Goal: Transaction & Acquisition: Purchase product/service

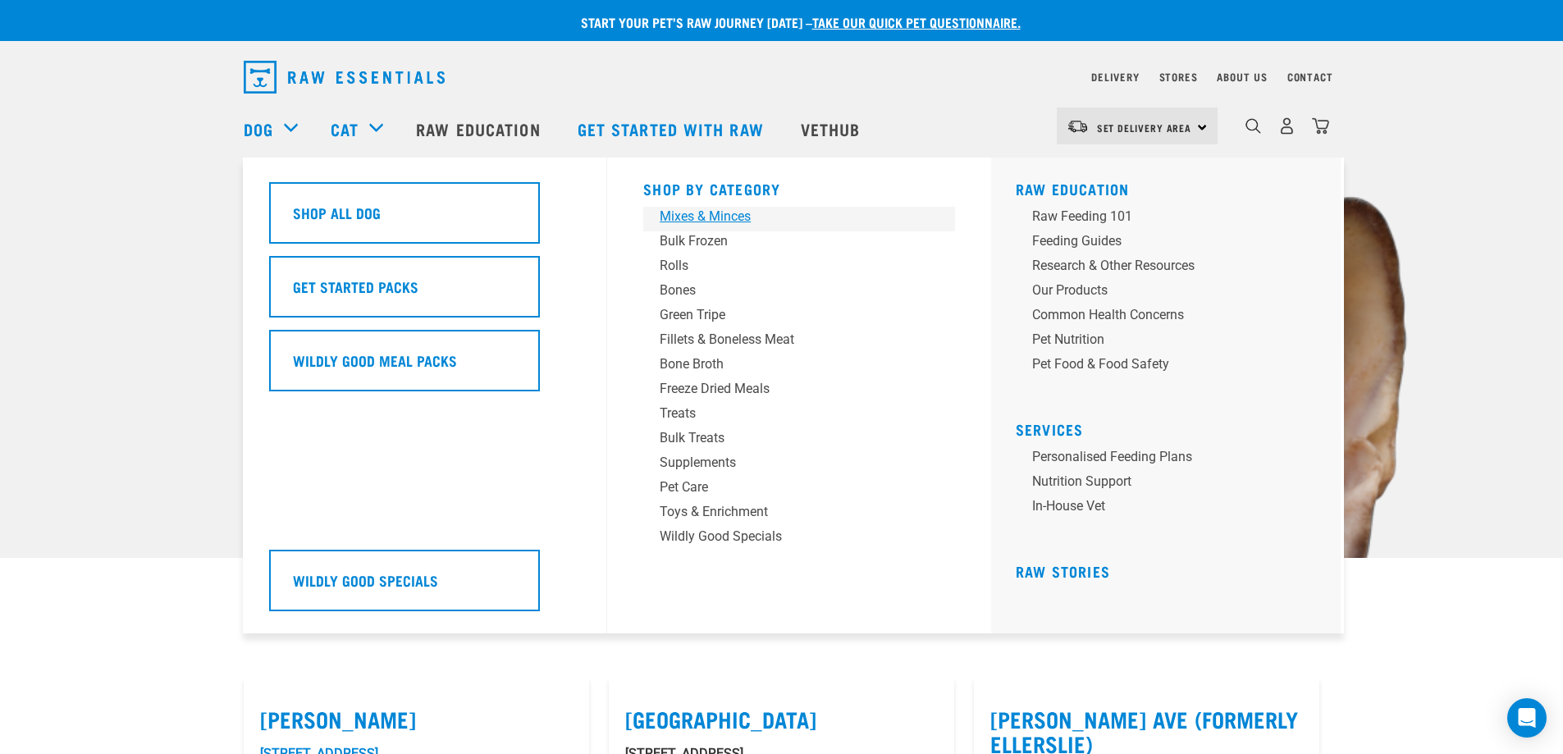
click at [701, 212] on div "Mixes & Minces" at bounding box center [788, 217] width 256 height 20
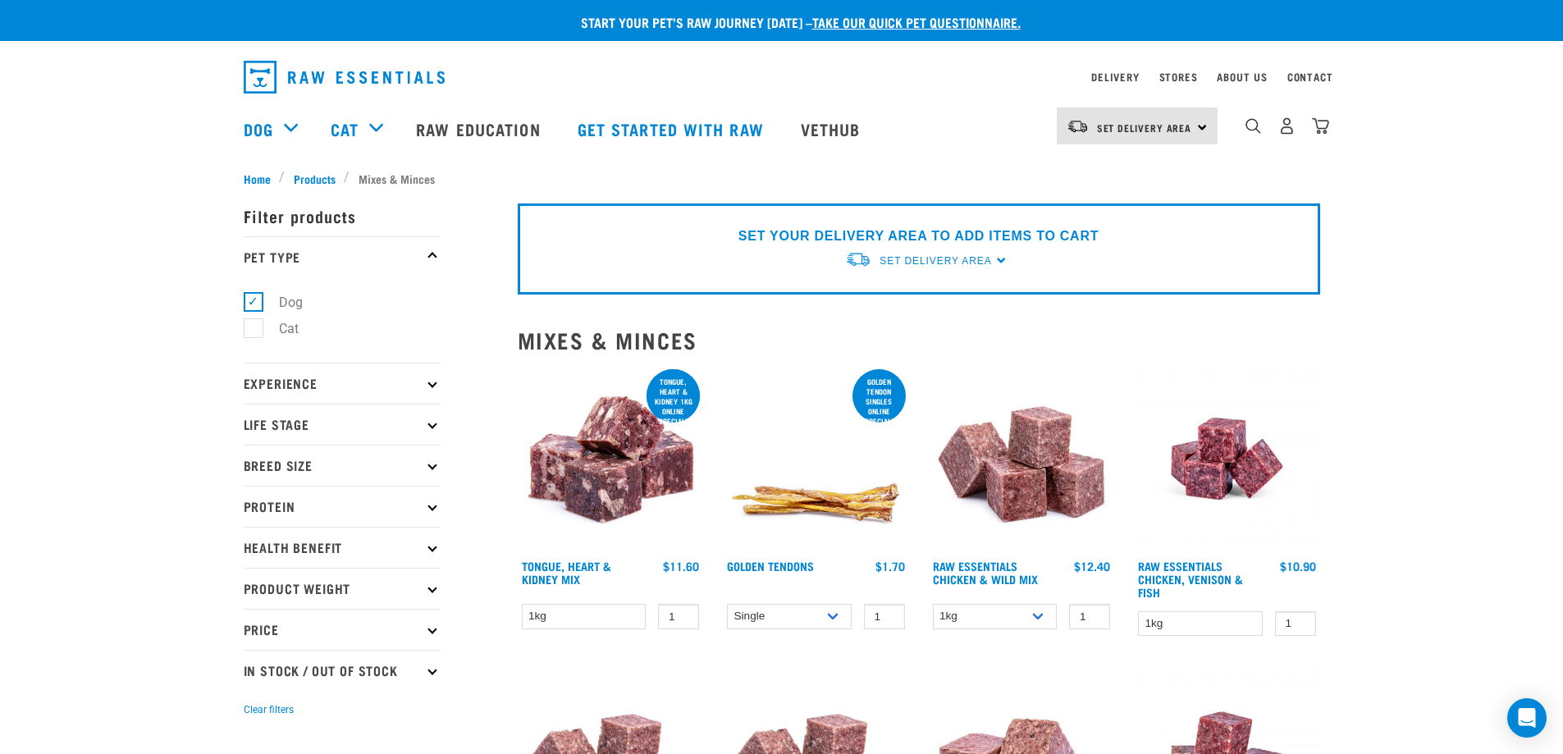
click at [434, 387] on p "Experience" at bounding box center [342, 383] width 197 height 41
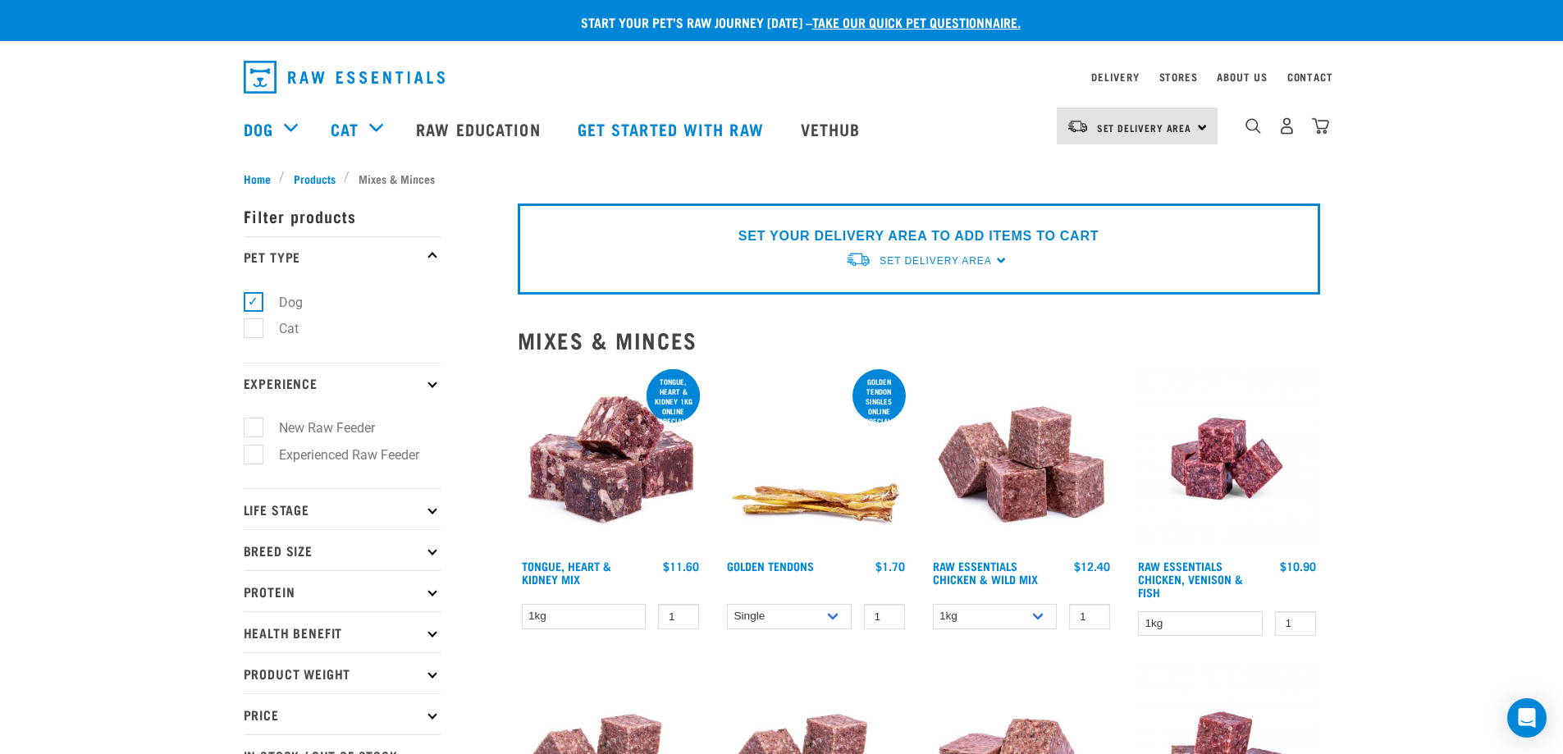
click at [434, 505] on p "Life Stage" at bounding box center [342, 508] width 197 height 41
click at [253, 633] on label "Adult Dog" at bounding box center [298, 634] width 90 height 21
click at [253, 633] on input "Adult Dog" at bounding box center [249, 631] width 11 height 11
checkbox input "true"
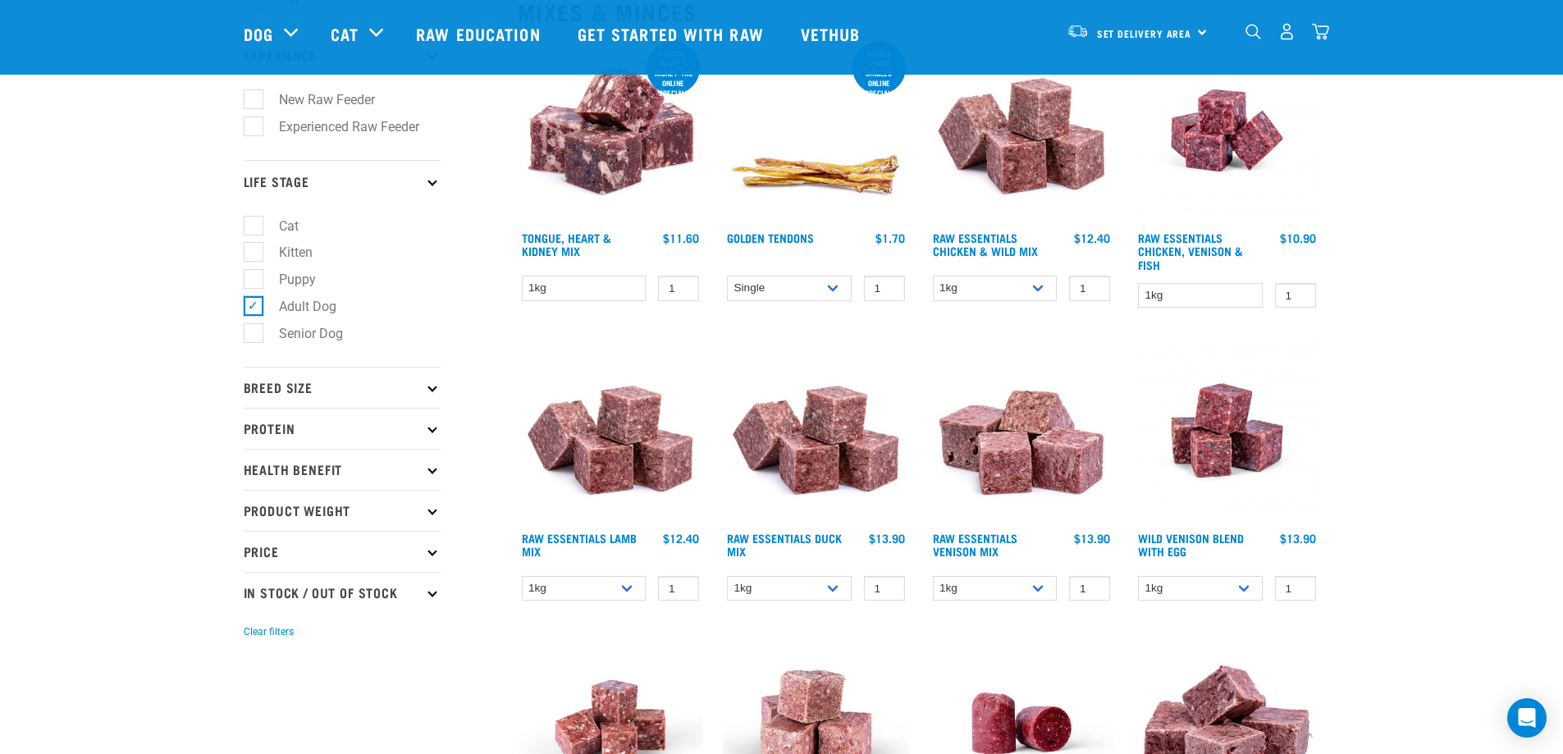
scroll to position [219, 0]
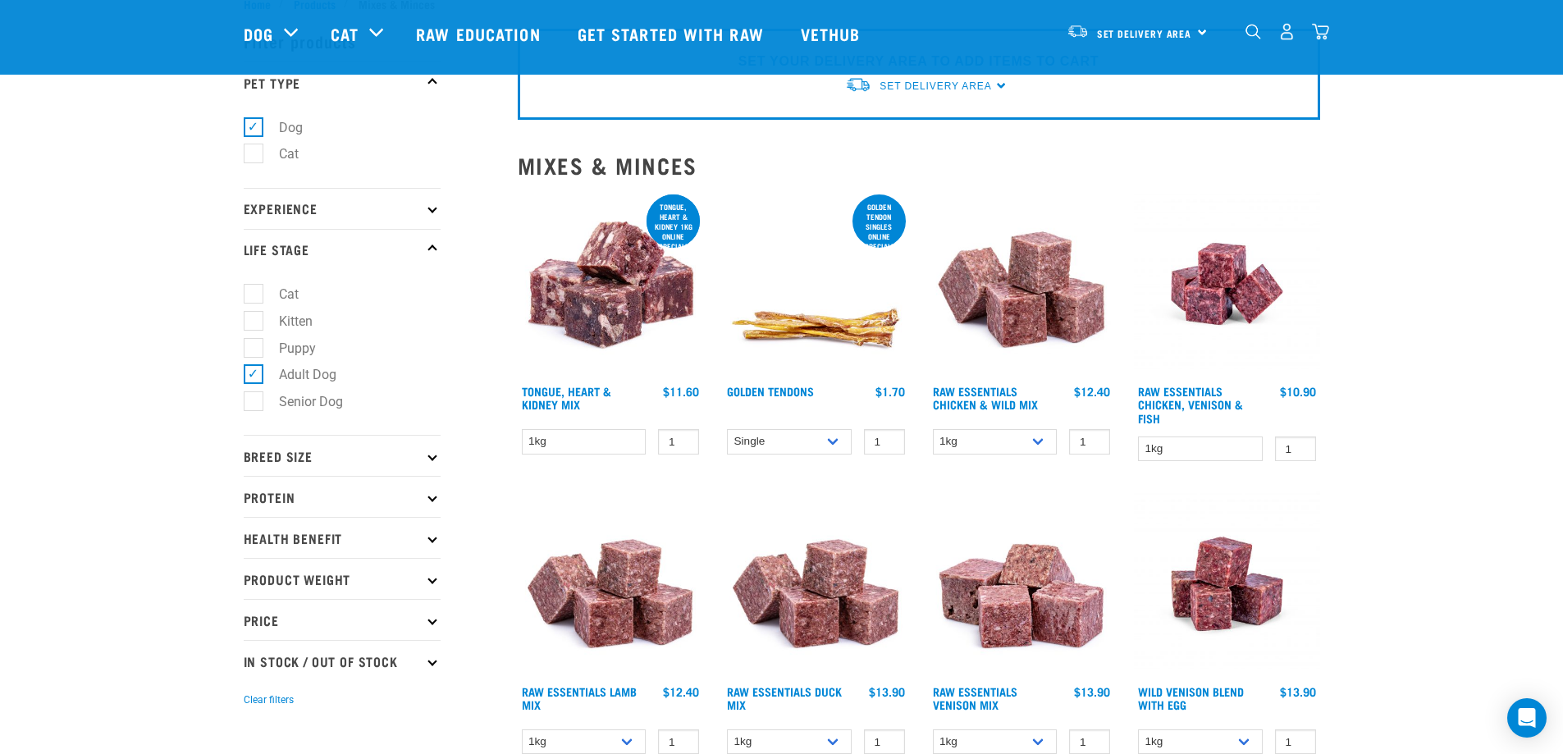
scroll to position [55, 0]
click at [436, 459] on p "Breed Size" at bounding box center [342, 454] width 197 height 41
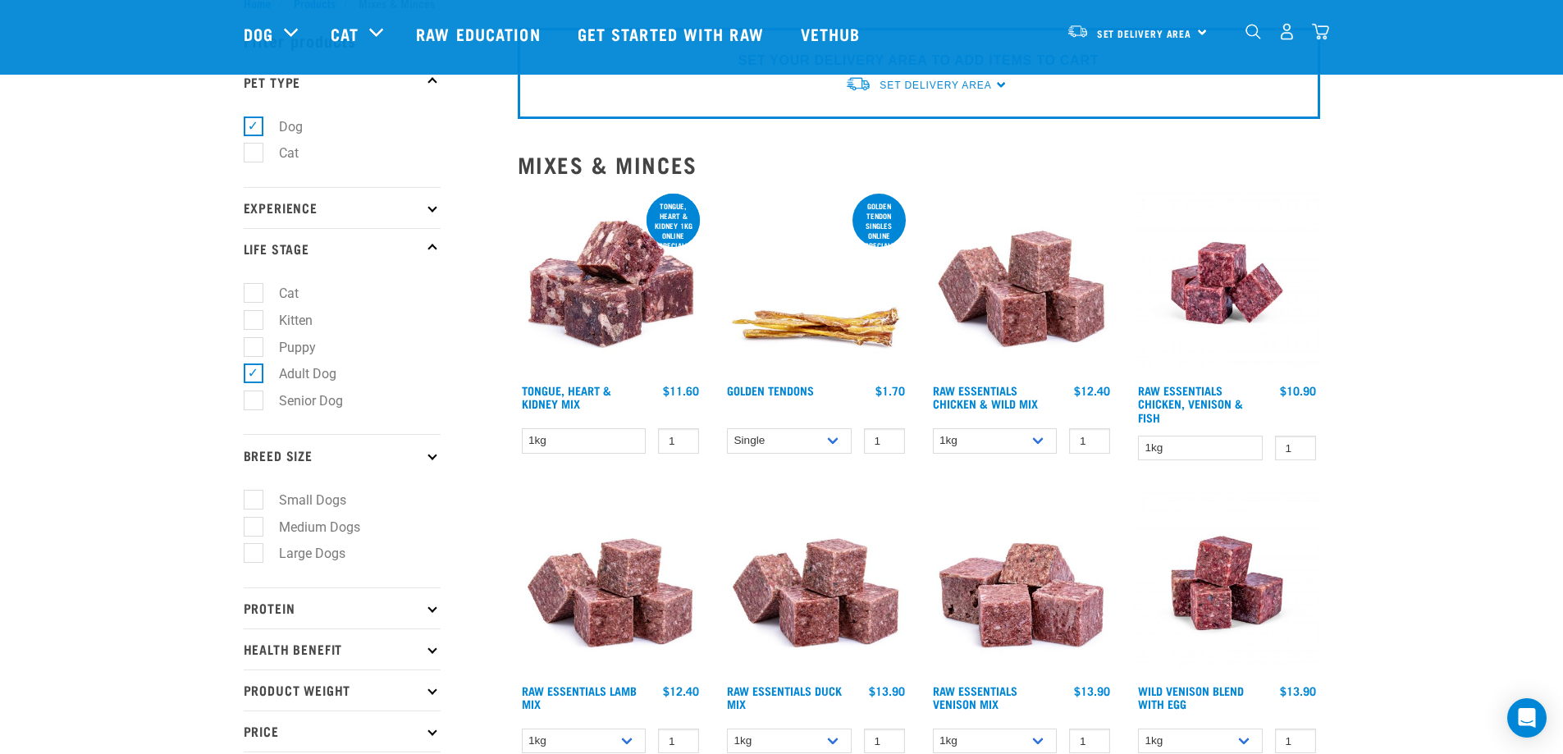
click at [260, 500] on label "Small Dogs" at bounding box center [303, 500] width 100 height 21
click at [254, 500] on input "Small Dogs" at bounding box center [249, 496] width 11 height 11
checkbox input "true"
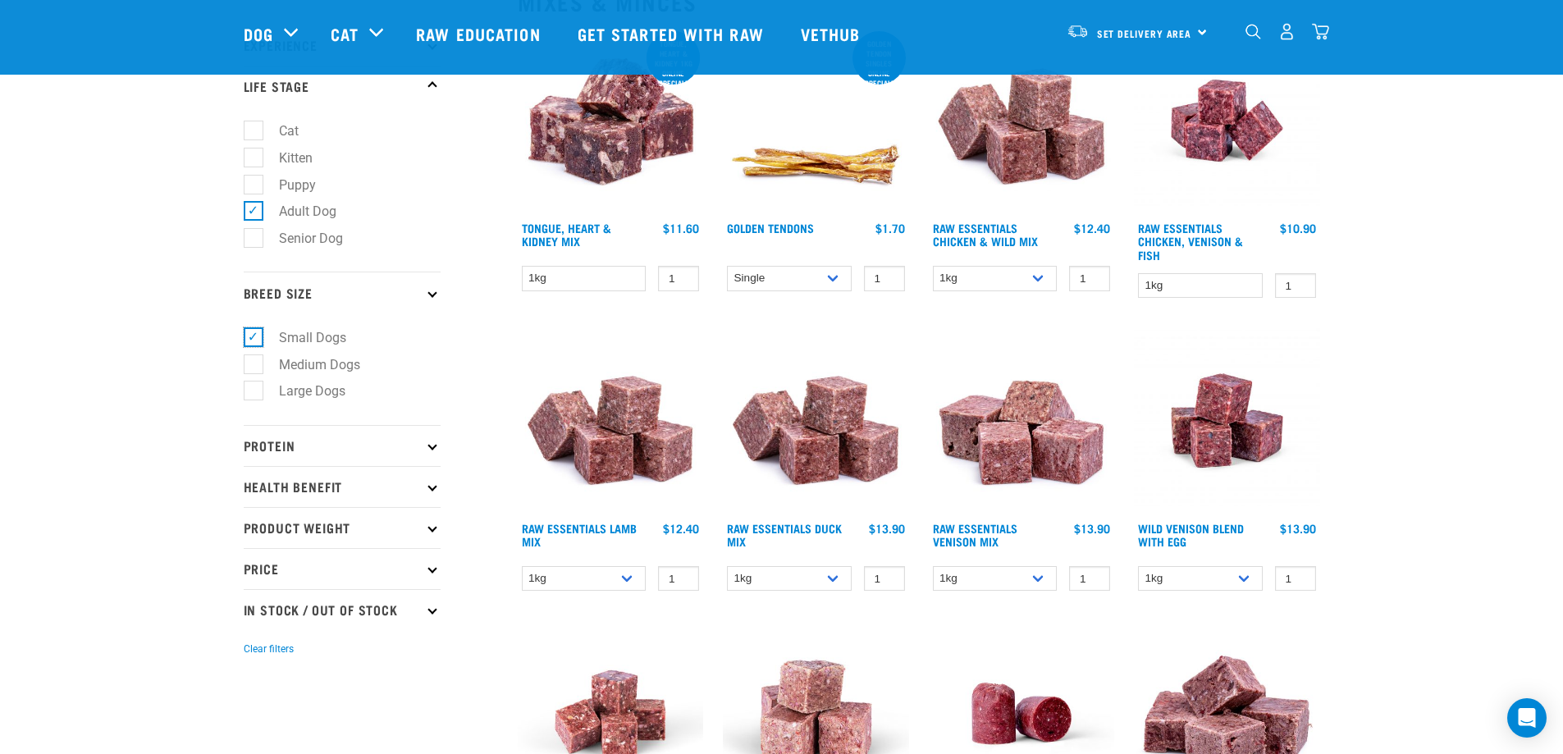
scroll to position [273, 0]
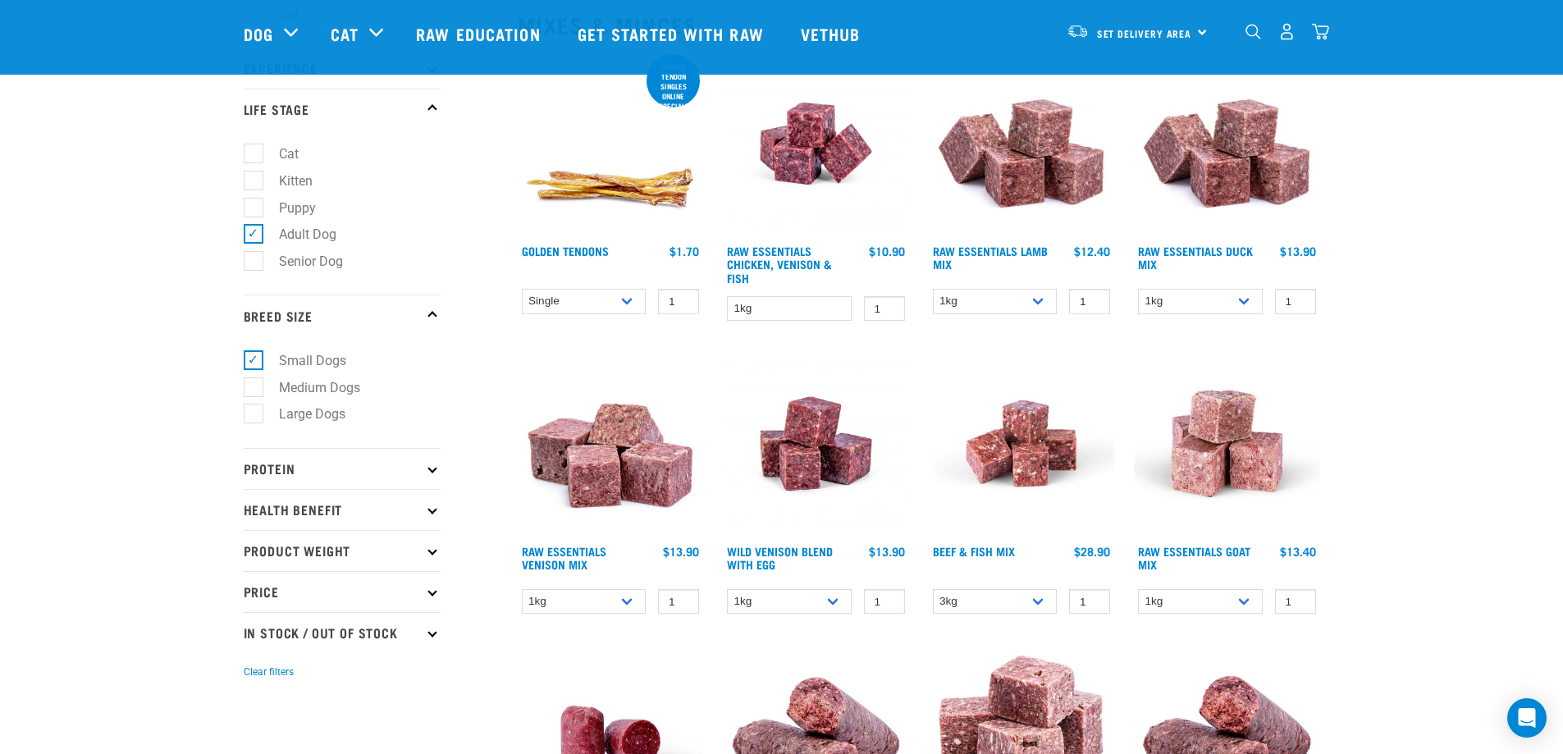
scroll to position [273, 0]
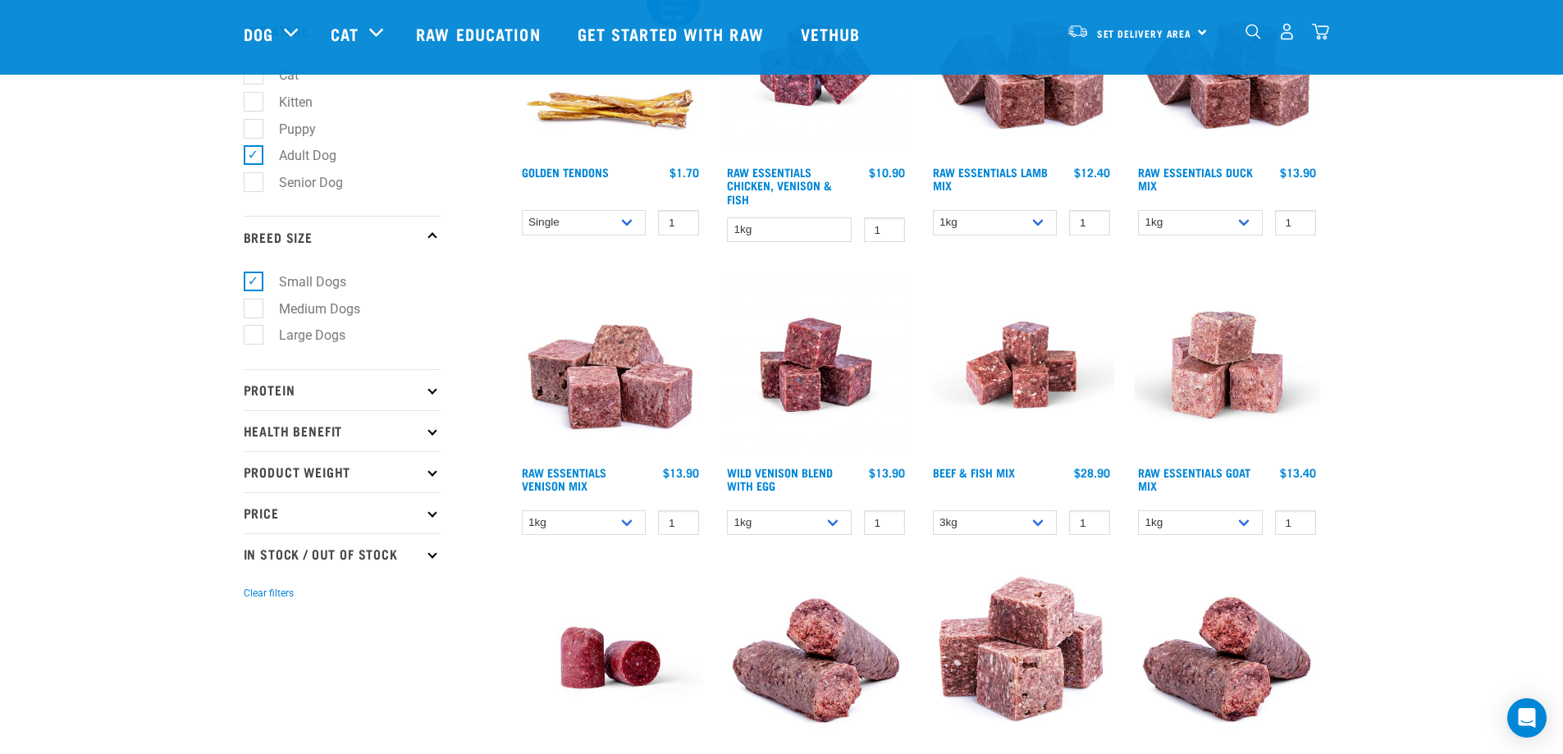
click at [432, 395] on p "Protein" at bounding box center [342, 389] width 197 height 41
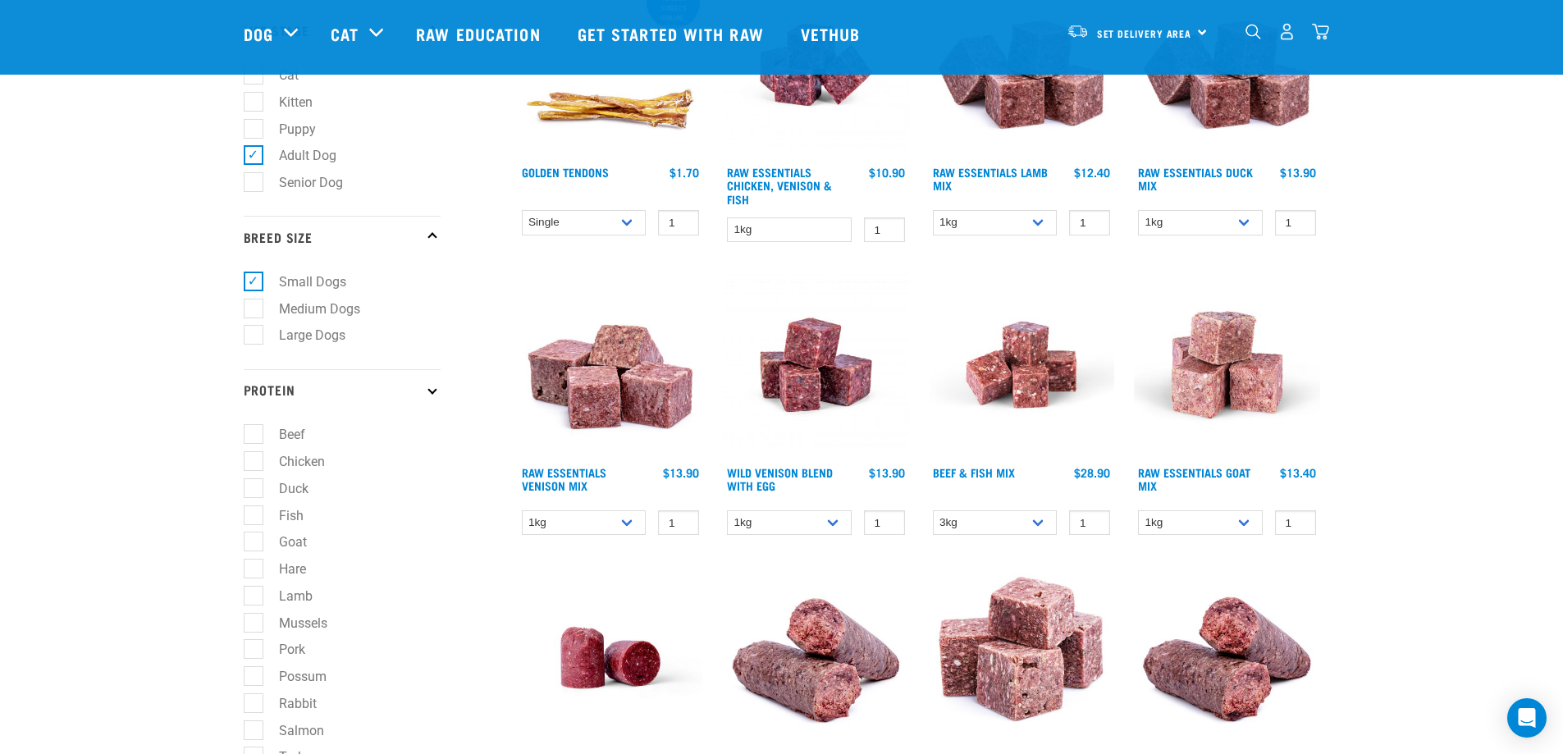
click at [258, 436] on label "Beef" at bounding box center [282, 434] width 59 height 21
click at [254, 436] on input "Beef" at bounding box center [249, 432] width 11 height 11
checkbox input "true"
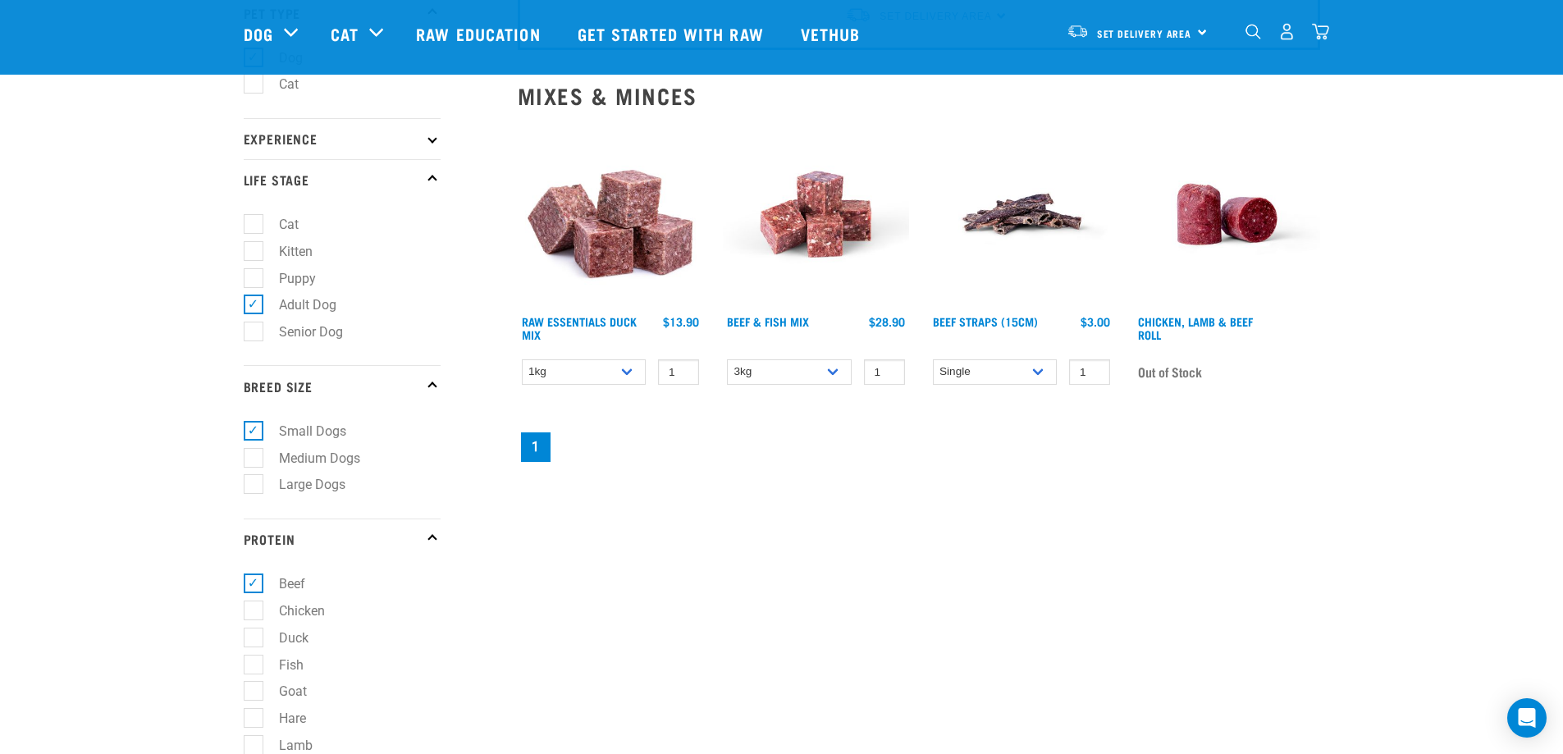
scroll to position [55, 0]
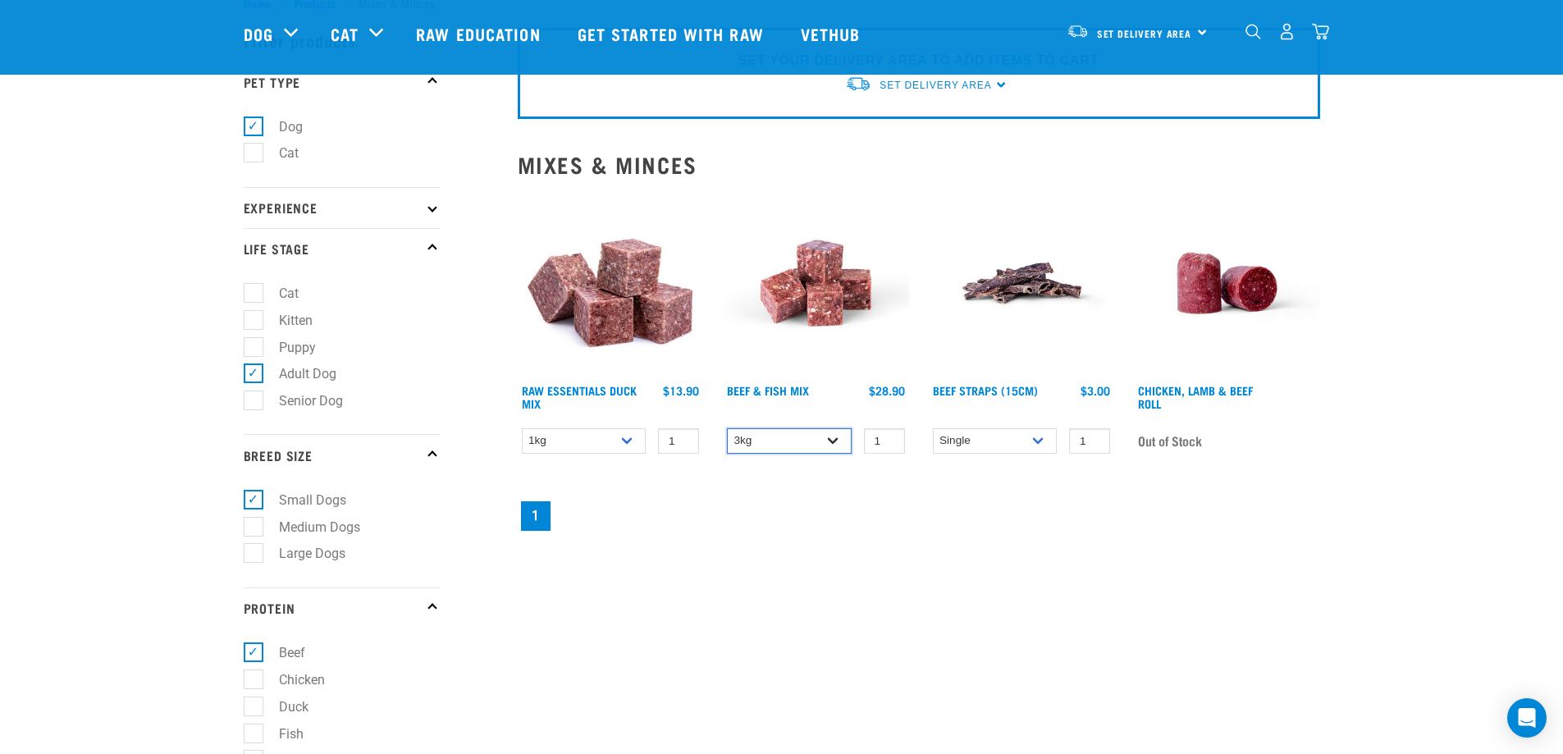
click at [835, 441] on select "3kg Bulk (10kg)" at bounding box center [789, 440] width 125 height 25
click at [622, 390] on link "Raw Essentials Duck Mix" at bounding box center [579, 396] width 115 height 19
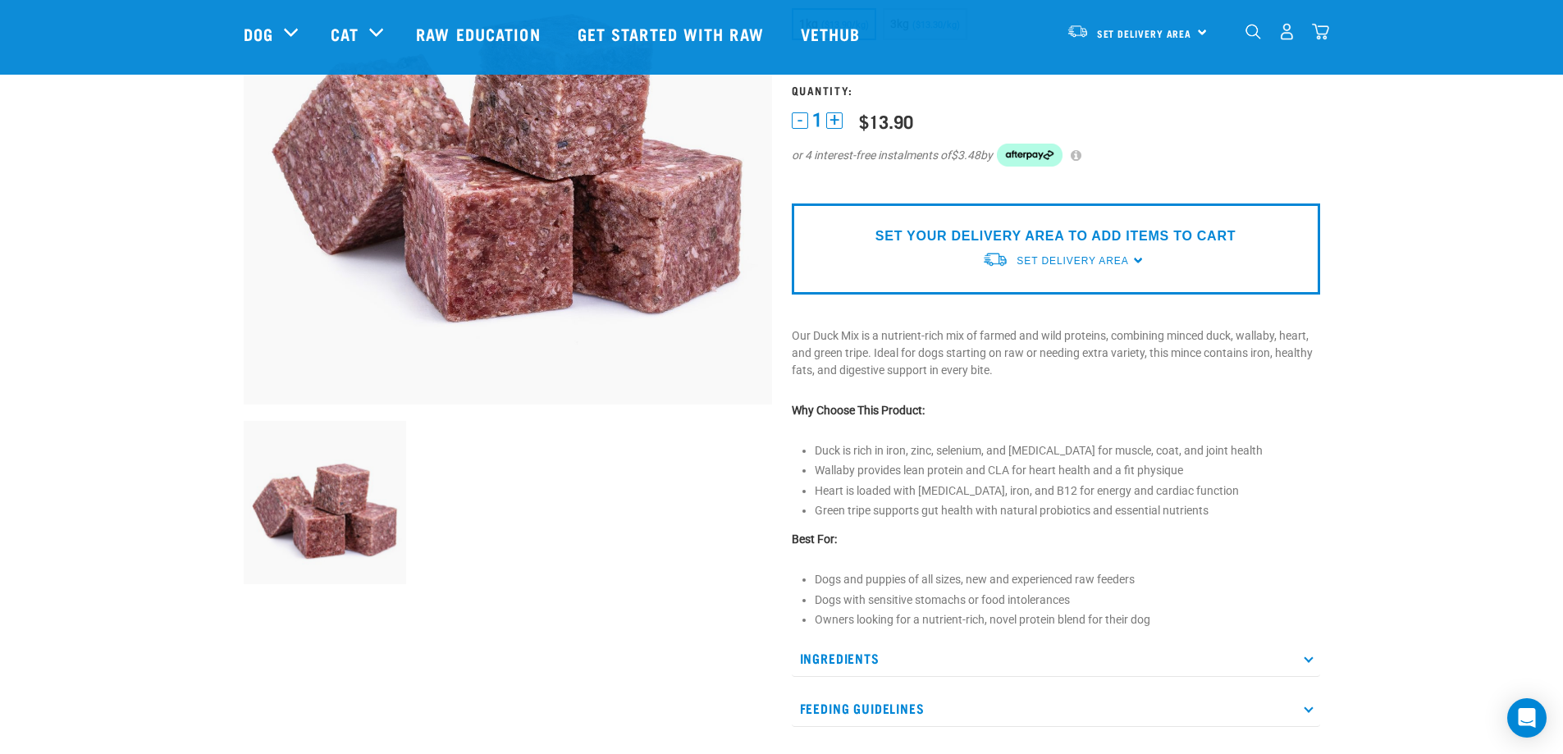
scroll to position [273, 0]
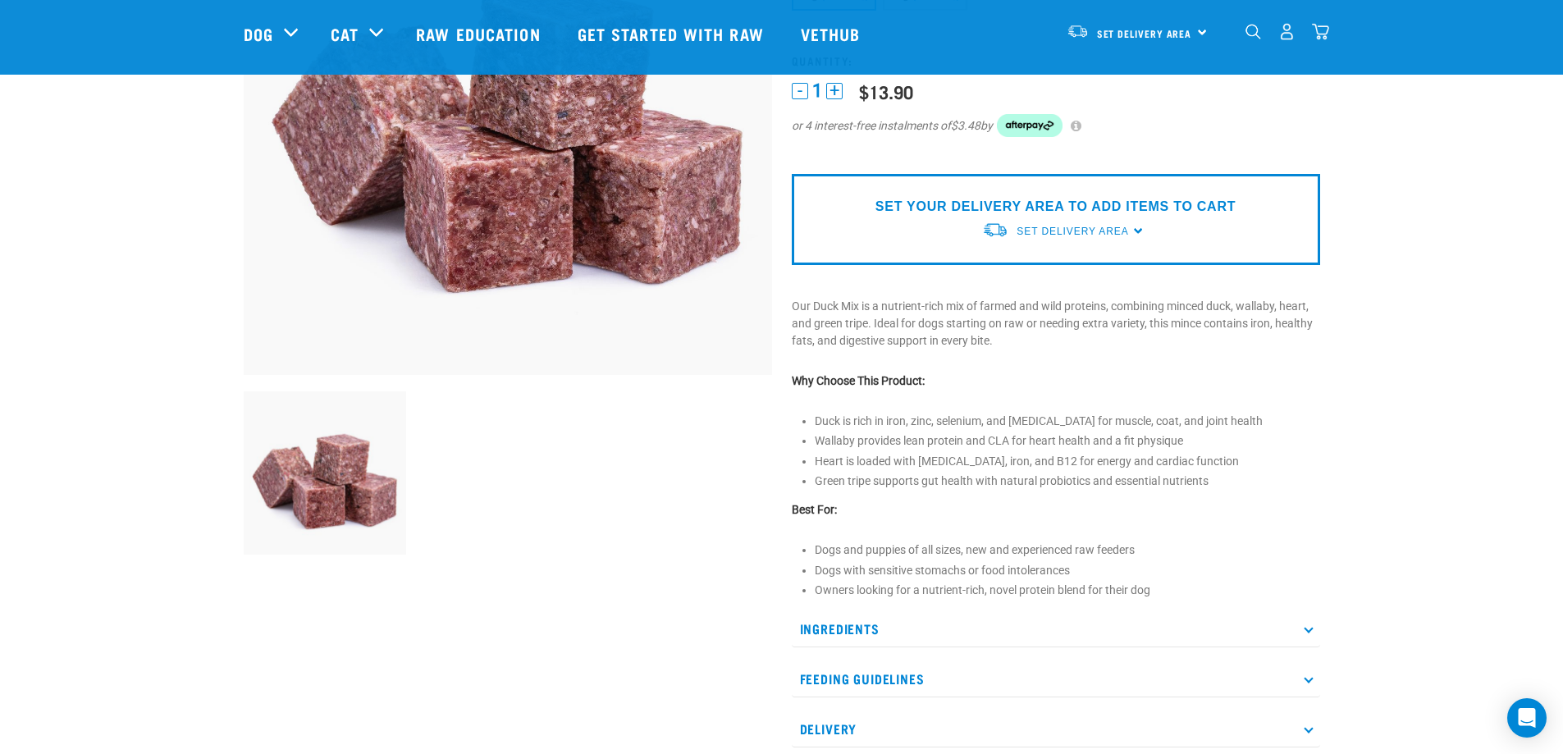
drag, startPoint x: 1309, startPoint y: 628, endPoint x: 1342, endPoint y: 612, distance: 36.3
click at [1310, 628] on icon at bounding box center [1307, 628] width 9 height 9
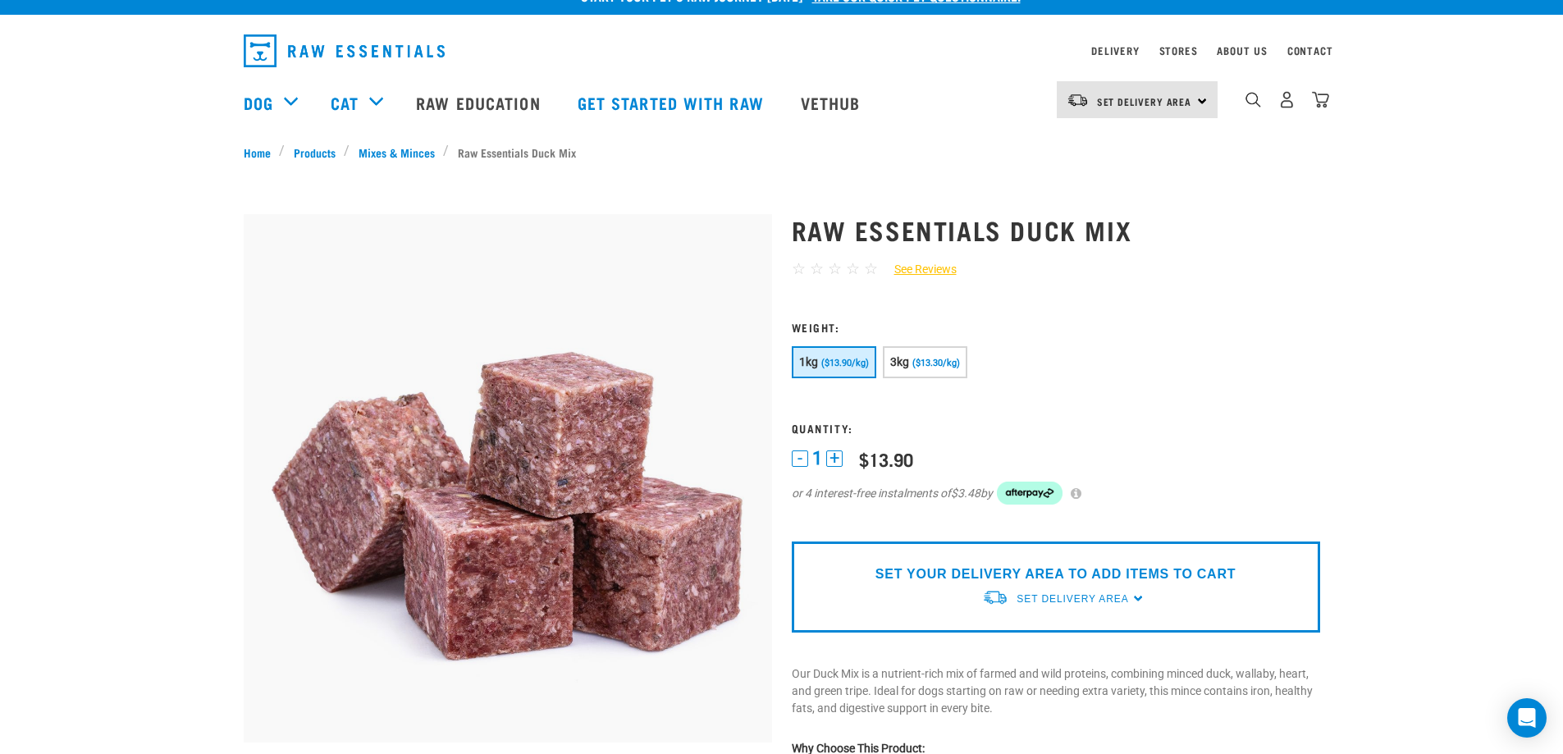
scroll to position [0, 0]
